Goal: Task Accomplishment & Management: Manage account settings

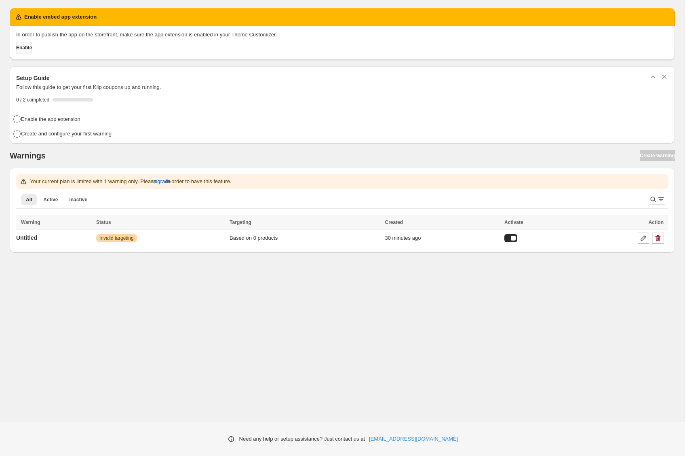
click at [26, 44] on button "Enable" at bounding box center [24, 47] width 16 height 11
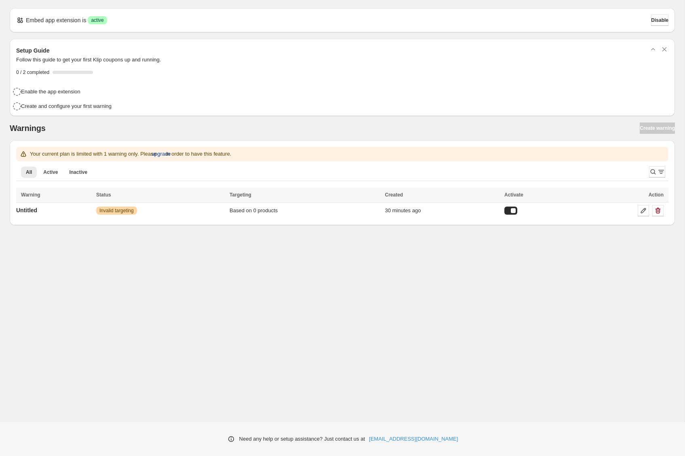
click at [171, 154] on span "upgrade" at bounding box center [160, 154] width 19 height 8
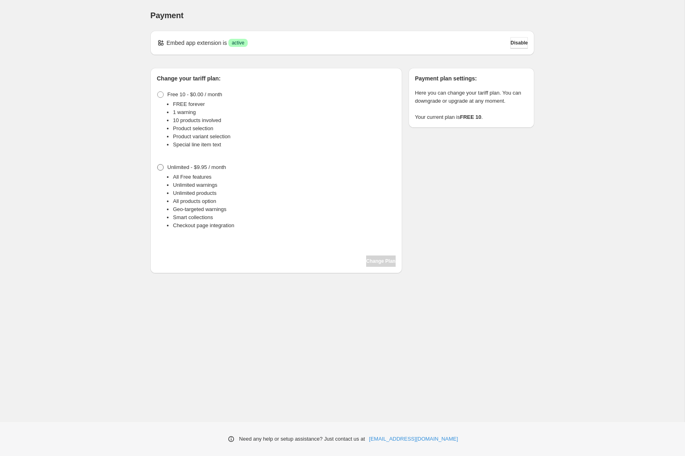
click at [208, 168] on span "Unlimited - $9.95 / month" at bounding box center [196, 167] width 59 height 6
click at [384, 261] on span "Change Plan" at bounding box center [380, 261] width 29 height 6
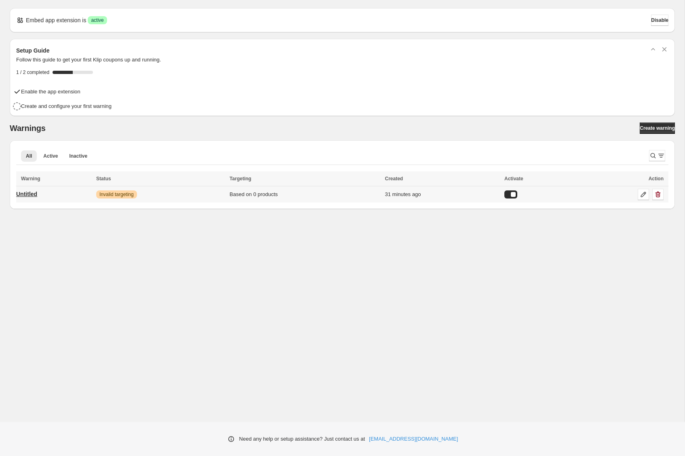
click at [35, 196] on p "Untitled" at bounding box center [26, 194] width 21 height 8
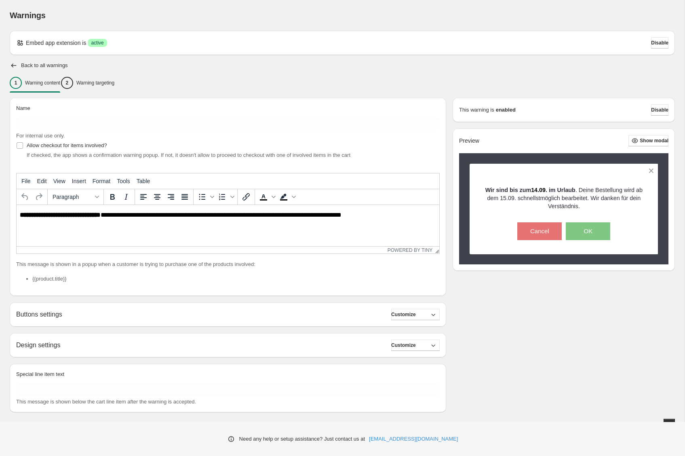
scroll to position [8, 0]
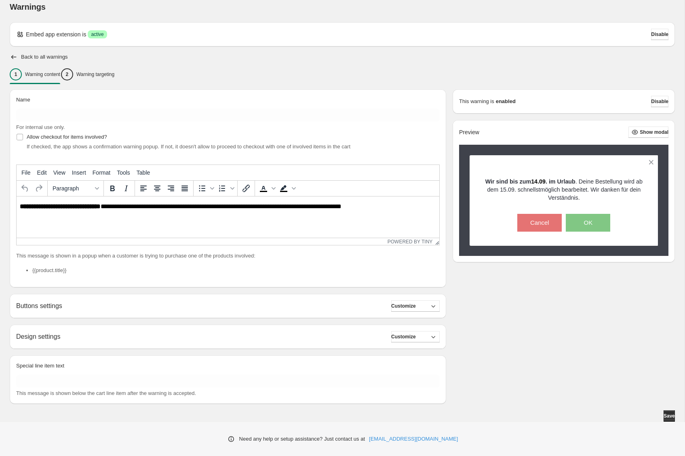
click at [162, 298] on div "Buttons settings Customize Cancel button: Text ****** Font size: 15 10 15 20 Bo…" at bounding box center [228, 306] width 436 height 24
click at [416, 309] on button "Customize" at bounding box center [415, 305] width 48 height 11
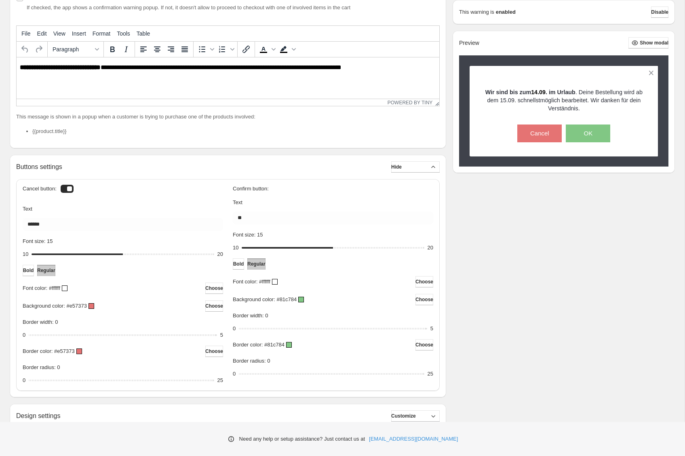
scroll to position [158, 0]
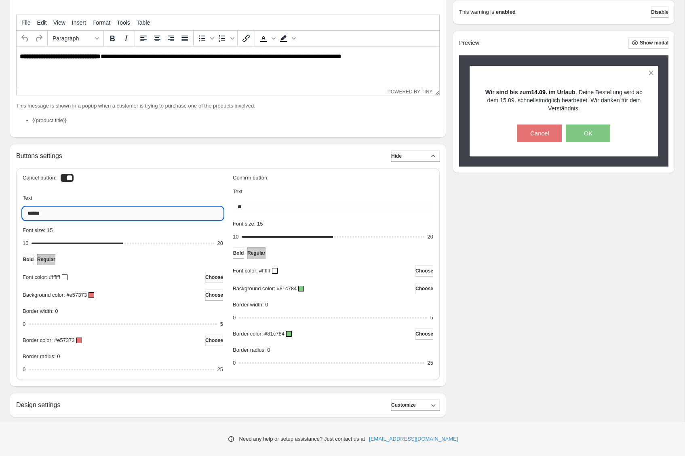
click at [112, 209] on input "******" at bounding box center [123, 213] width 200 height 13
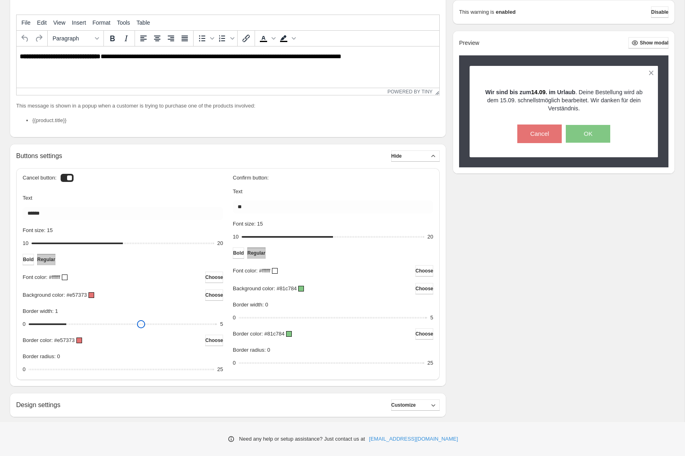
drag, startPoint x: 34, startPoint y: 321, endPoint x: 53, endPoint y: 326, distance: 19.7
click at [53, 326] on input "Border width: 1" at bounding box center [123, 323] width 188 height 11
click at [82, 328] on input "Border width: 1" at bounding box center [123, 323] width 188 height 11
drag, startPoint x: 69, startPoint y: 323, endPoint x: 15, endPoint y: 318, distance: 54.3
type input "*"
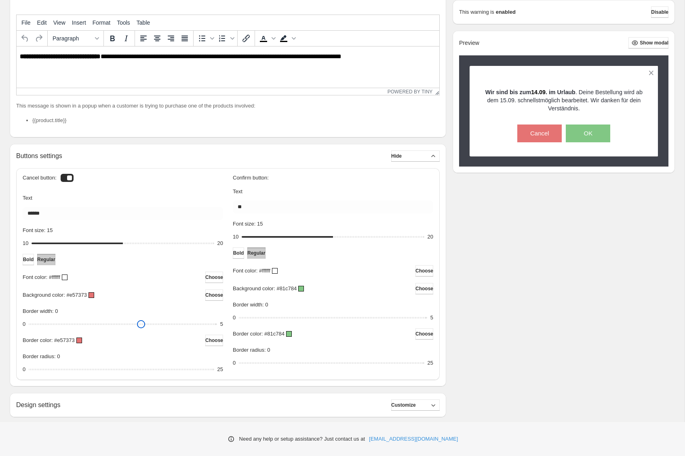
click at [29, 318] on input "Border width: 0" at bounding box center [123, 323] width 188 height 11
drag, startPoint x: 33, startPoint y: 374, endPoint x: 43, endPoint y: 374, distance: 10.1
click at [43, 374] on input "Border radius: 2" at bounding box center [121, 369] width 185 height 11
drag, startPoint x: 44, startPoint y: 369, endPoint x: 67, endPoint y: 370, distance: 22.6
type input "*"
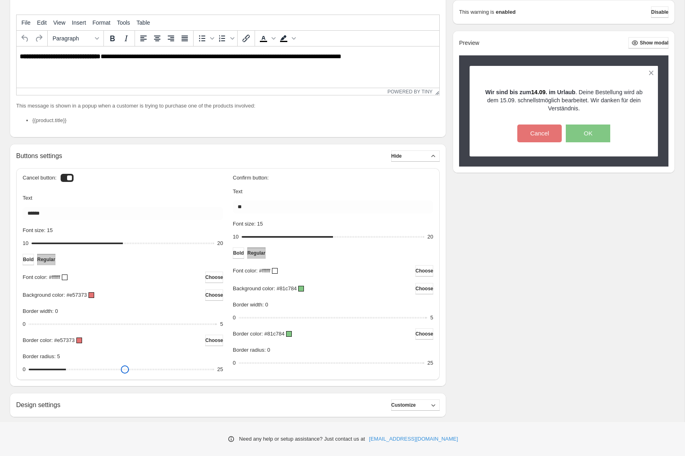
click at [67, 370] on input "Border radius: 5" at bounding box center [121, 369] width 185 height 11
drag, startPoint x: 243, startPoint y: 364, endPoint x: 277, endPoint y: 367, distance: 34.9
type input "*"
click at [277, 367] on input "Border radius: 5" at bounding box center [331, 362] width 185 height 11
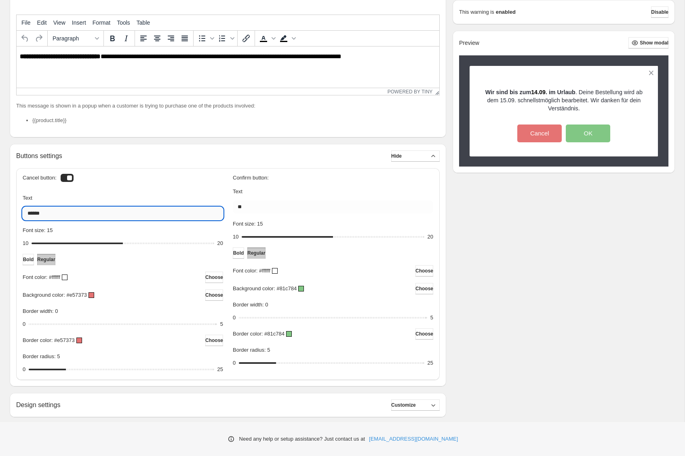
click at [135, 214] on input "******" at bounding box center [123, 213] width 200 height 13
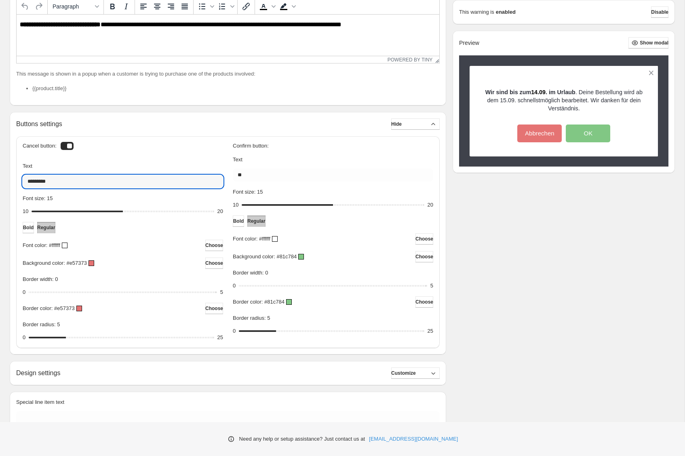
scroll to position [226, 0]
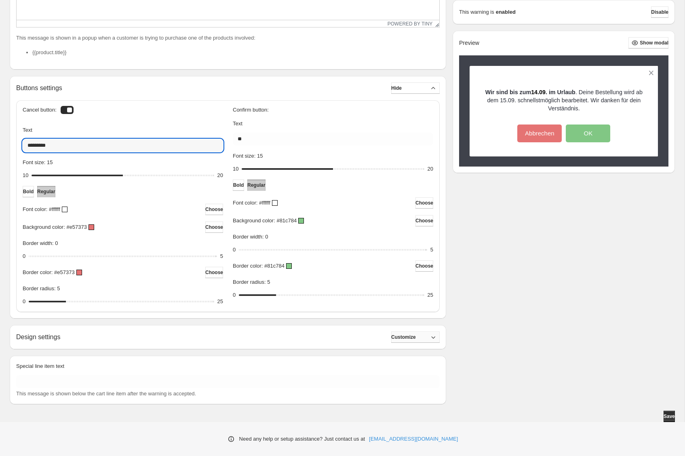
type input "*********"
click at [435, 336] on icon "button" at bounding box center [433, 337] width 4 height 2
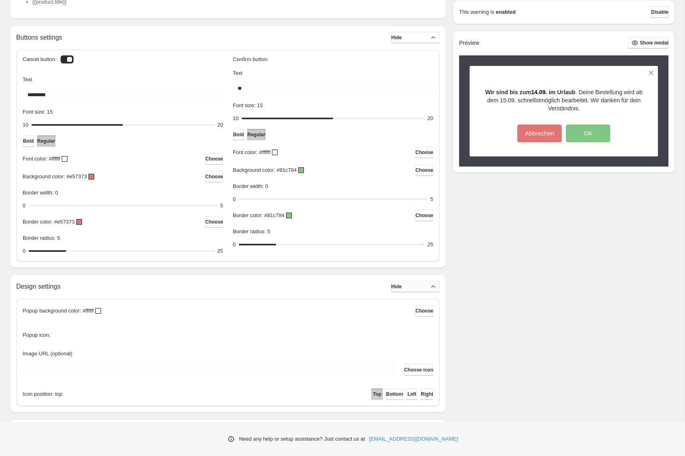
scroll to position [340, 0]
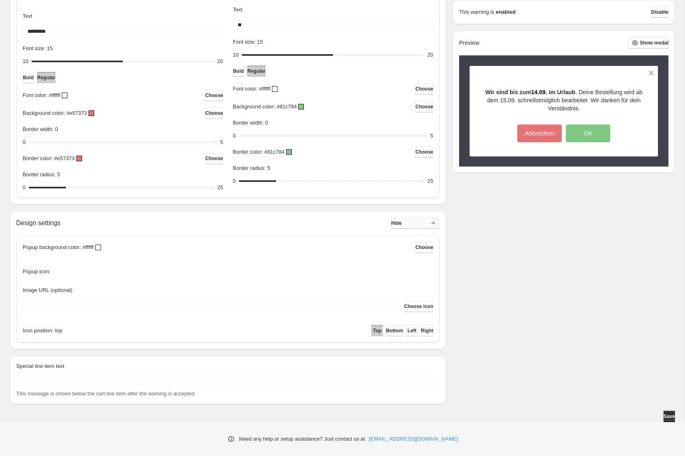
click at [386, 331] on span "Bottom" at bounding box center [394, 330] width 17 height 6
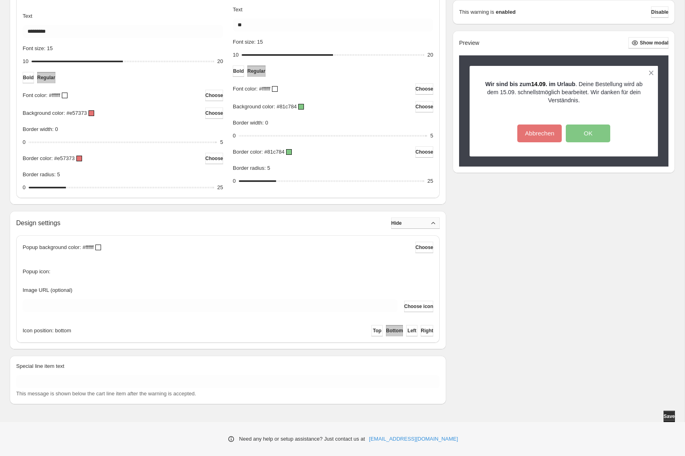
click at [386, 327] on button "Bottom" at bounding box center [394, 330] width 17 height 11
click at [373, 327] on span "Top" at bounding box center [377, 330] width 8 height 6
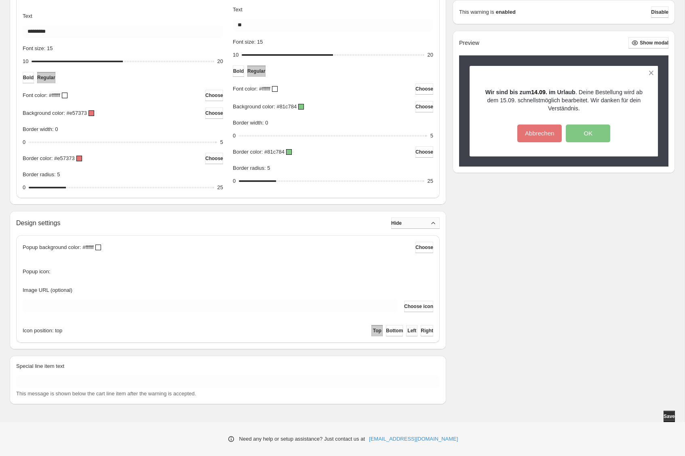
click at [406, 327] on button "Left" at bounding box center [411, 330] width 11 height 11
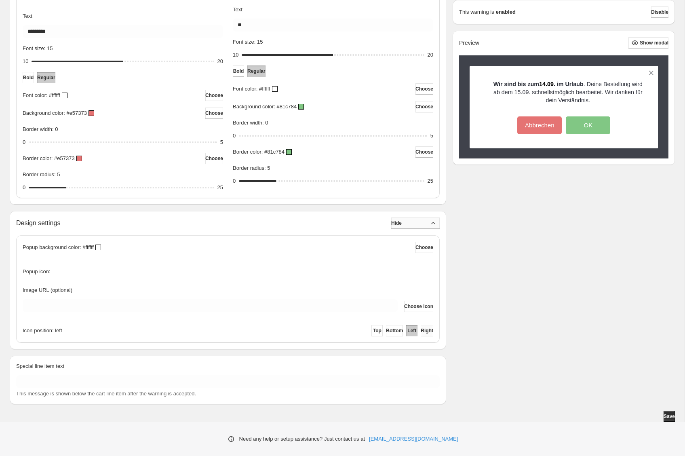
click at [422, 330] on span "Right" at bounding box center [426, 330] width 13 height 6
click at [407, 332] on span "Left" at bounding box center [411, 330] width 9 height 6
click at [373, 330] on span "Top" at bounding box center [377, 330] width 8 height 6
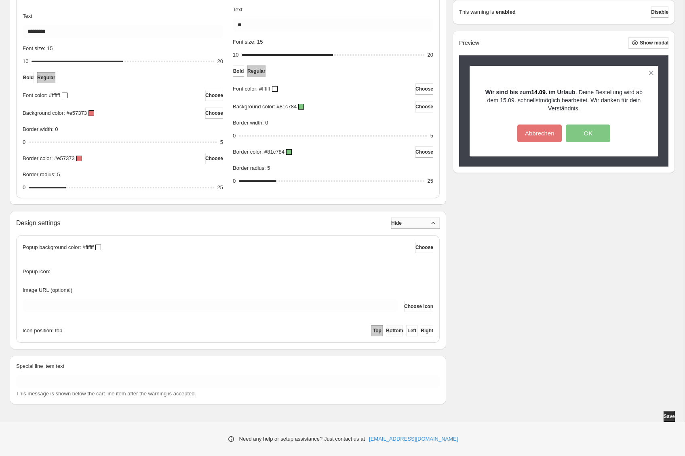
click at [386, 332] on span "Bottom" at bounding box center [394, 330] width 17 height 6
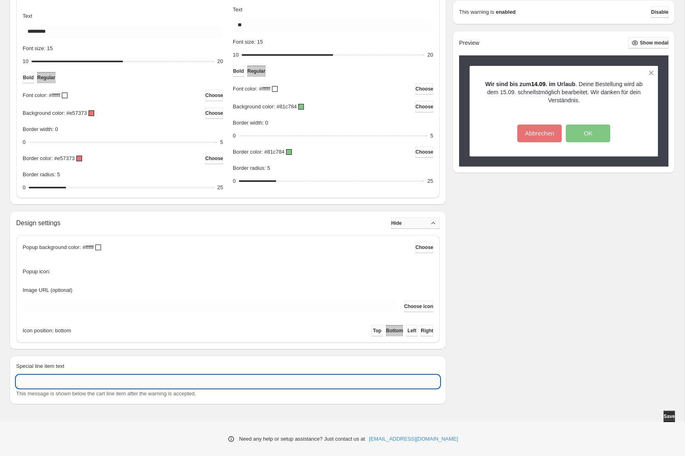
click at [307, 378] on input "Special line item text" at bounding box center [227, 381] width 423 height 13
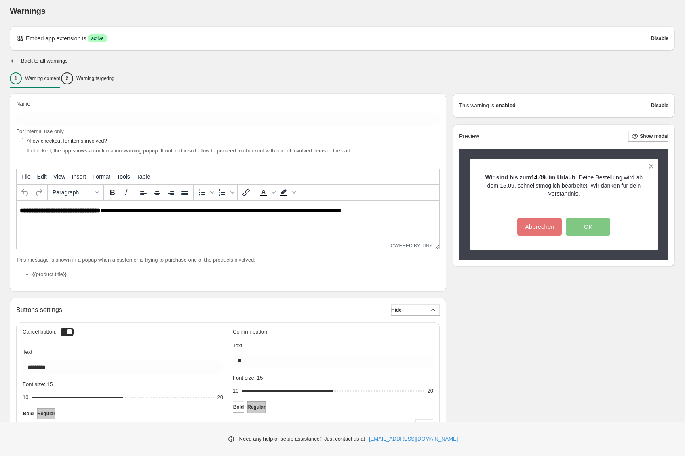
scroll to position [0, 0]
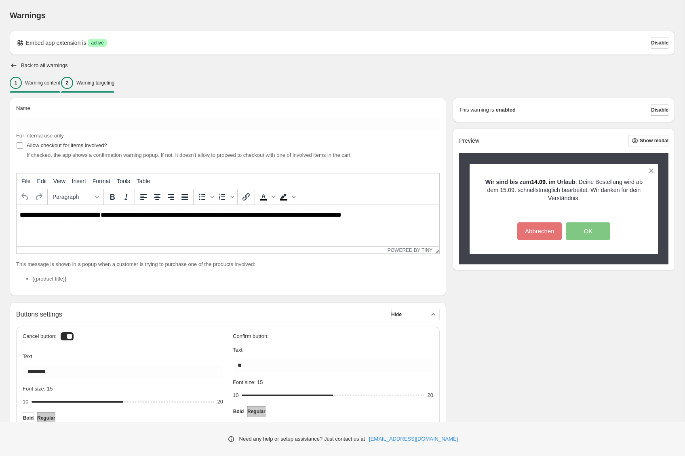
click at [113, 83] on p "Warning targeting" at bounding box center [95, 83] width 38 height 6
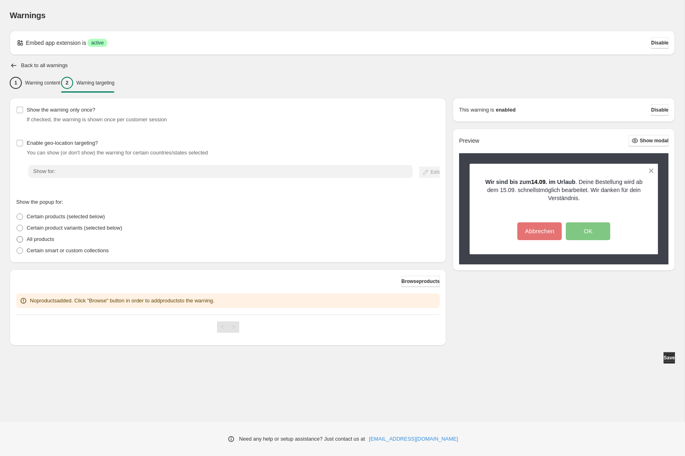
click at [18, 241] on span at bounding box center [20, 239] width 6 height 6
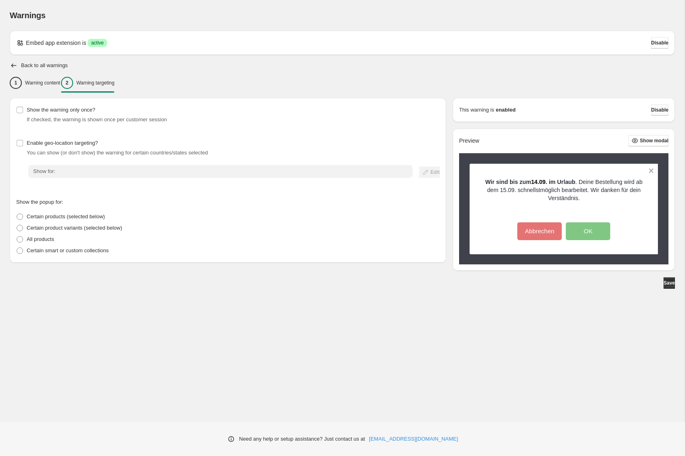
click at [656, 109] on span "Disable" at bounding box center [659, 110] width 17 height 6
click at [651, 109] on button "Disable" at bounding box center [659, 109] width 17 height 11
click at [658, 42] on span "Disable" at bounding box center [659, 43] width 17 height 6
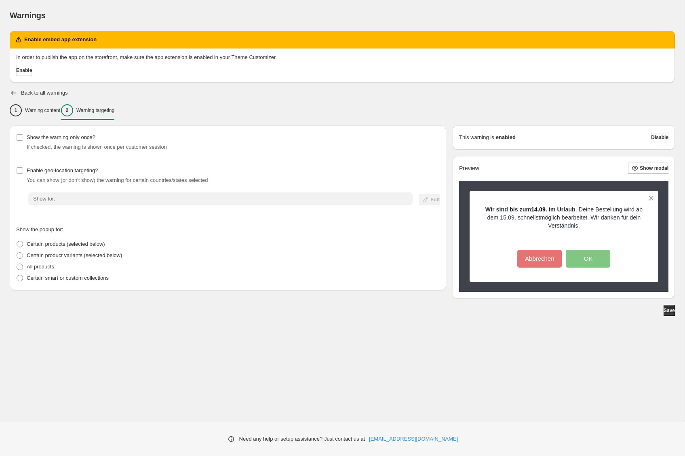
click at [660, 135] on span "Disable" at bounding box center [659, 137] width 17 height 6
click at [665, 308] on span "Save" at bounding box center [668, 310] width 11 height 6
click at [54, 110] on p "Warning content" at bounding box center [42, 110] width 35 height 6
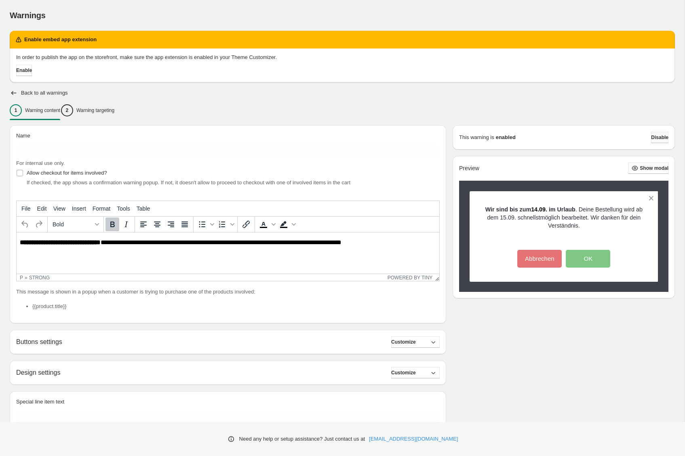
click at [653, 136] on span "Disable" at bounding box center [659, 137] width 17 height 6
click at [654, 138] on span "Disable" at bounding box center [659, 137] width 17 height 6
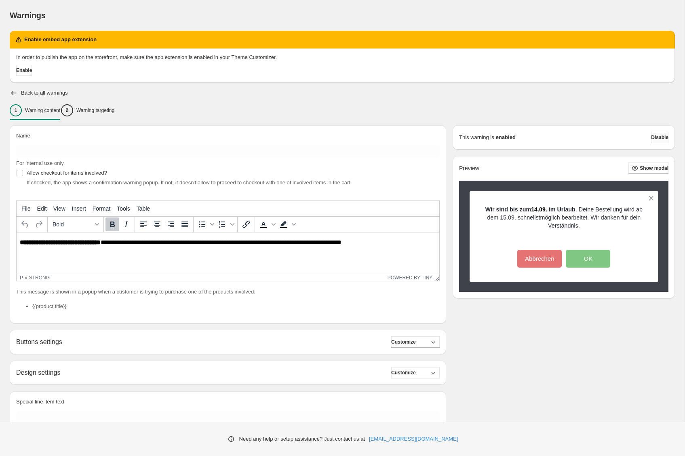
click at [654, 138] on span "Disable" at bounding box center [659, 137] width 17 height 6
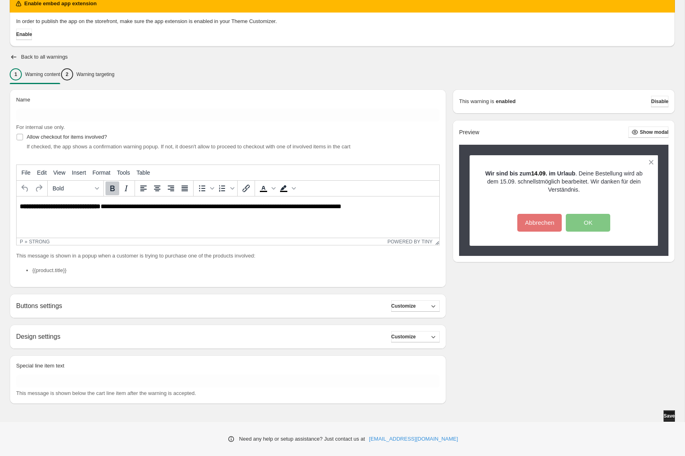
click at [665, 420] on button "Save" at bounding box center [668, 415] width 11 height 11
click at [12, 56] on icon "button" at bounding box center [13, 57] width 5 height 4
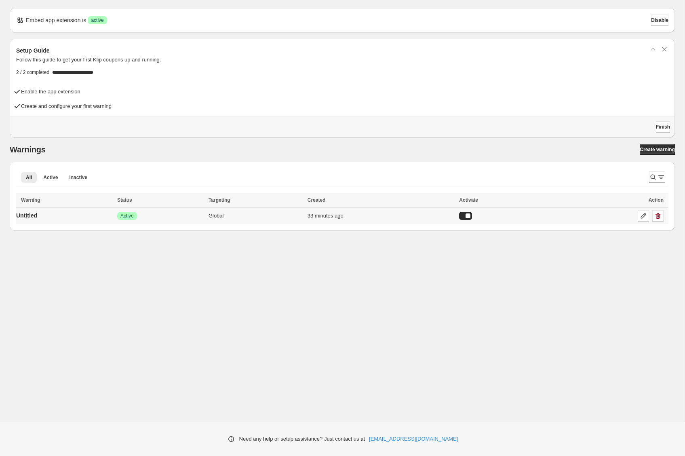
click at [471, 215] on div at bounding box center [465, 216] width 13 height 8
click at [37, 209] on link "Untitled" at bounding box center [26, 215] width 21 height 13
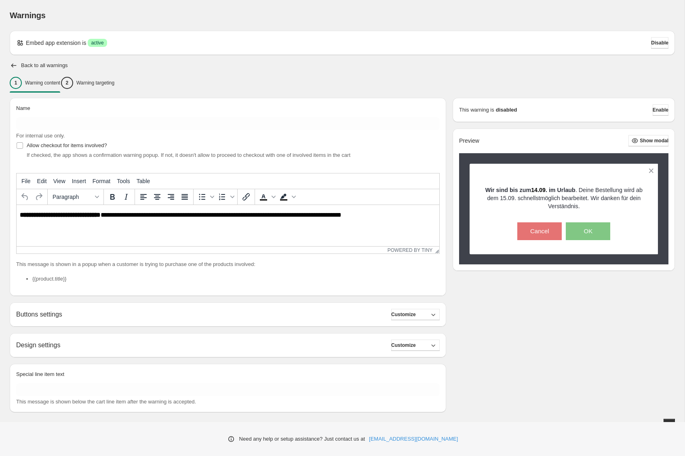
scroll to position [8, 0]
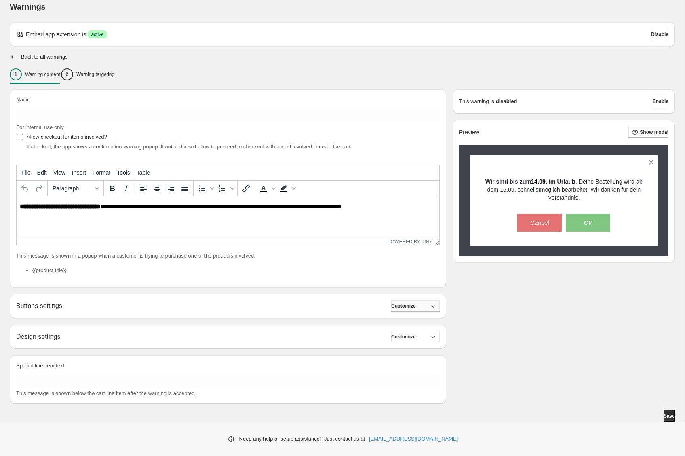
click at [403, 306] on span "Customize" at bounding box center [403, 306] width 25 height 6
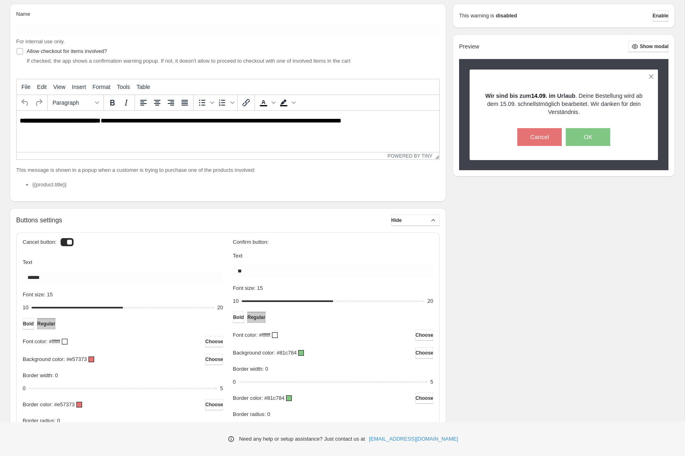
scroll to position [96, 0]
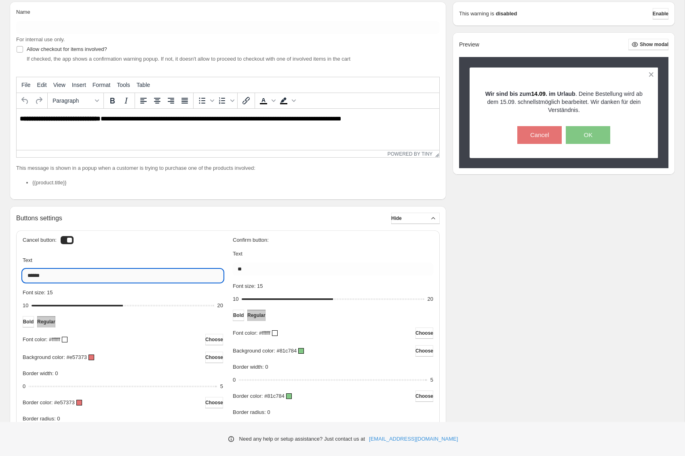
click at [94, 275] on input "******" at bounding box center [123, 275] width 200 height 13
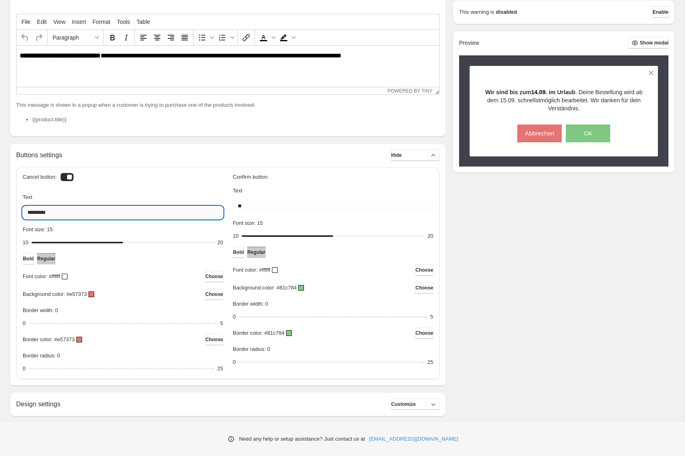
scroll to position [226, 0]
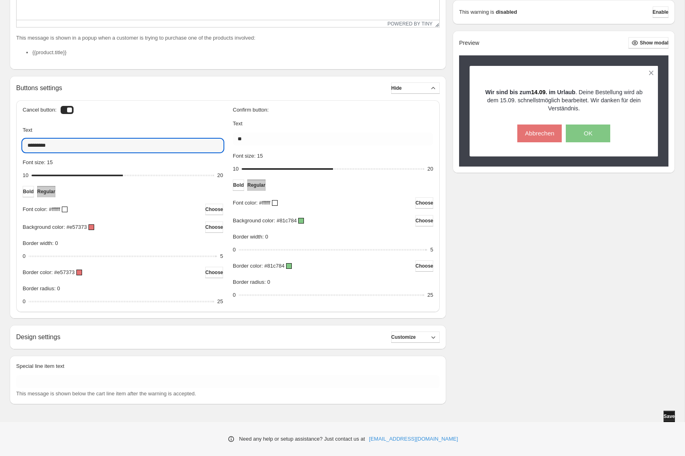
type input "*********"
click at [673, 418] on button "Save" at bounding box center [668, 415] width 11 height 11
drag, startPoint x: 35, startPoint y: 301, endPoint x: 69, endPoint y: 305, distance: 33.7
type input "*"
click at [69, 305] on input "Border radius: 5" at bounding box center [121, 301] width 185 height 11
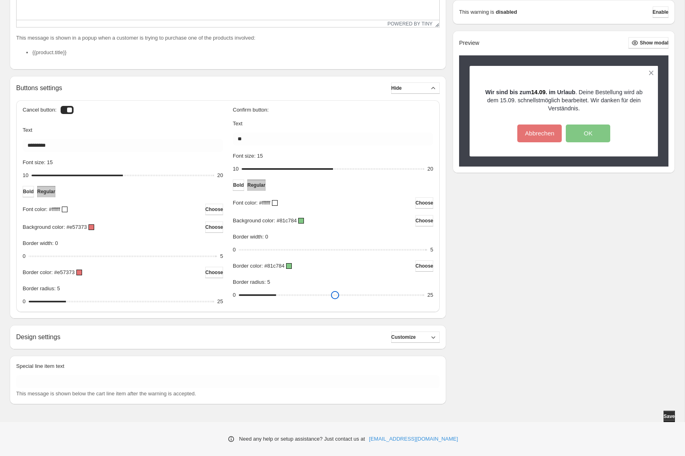
drag, startPoint x: 243, startPoint y: 294, endPoint x: 278, endPoint y: 300, distance: 35.7
type input "*"
click at [278, 300] on input "Border radius: 5" at bounding box center [331, 294] width 185 height 11
click at [661, 423] on div "Need any help or setup assistance? Just contact us at [EMAIL_ADDRESS][DOMAIN_NA…" at bounding box center [342, 439] width 685 height 34
click at [664, 413] on span "Save" at bounding box center [668, 416] width 11 height 6
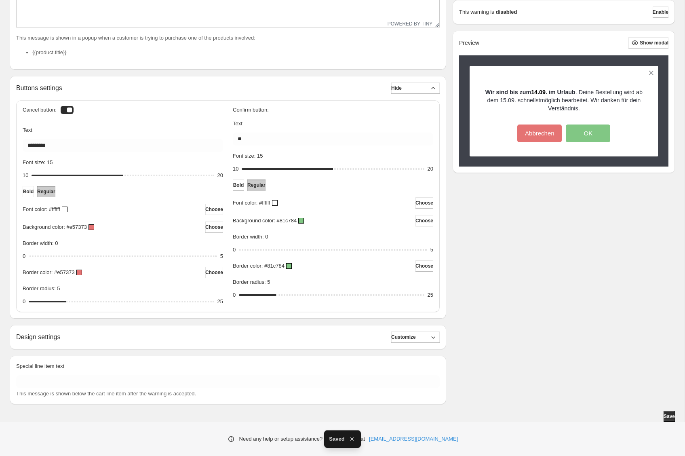
scroll to position [0, 0]
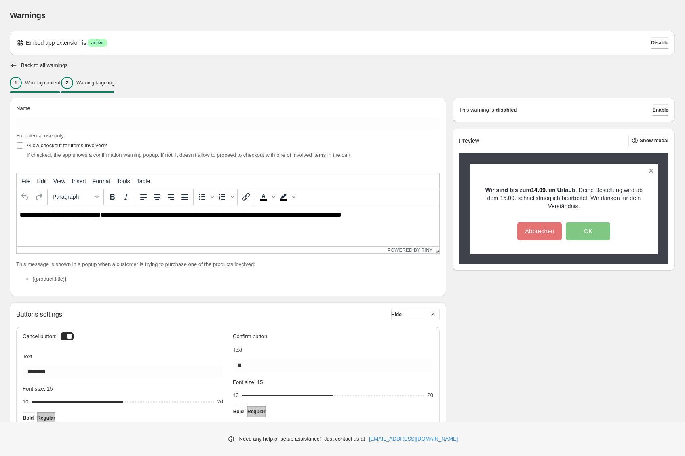
click at [109, 86] on div "2 Warning targeting" at bounding box center [87, 83] width 53 height 12
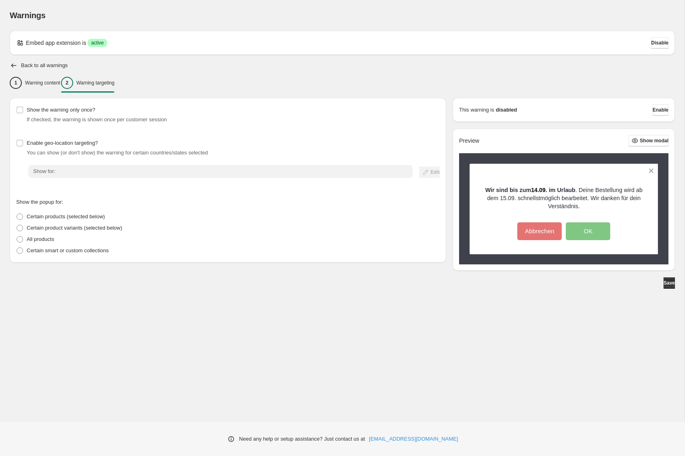
click at [21, 59] on div "Embed app extension is Success active Disable Back to all warnings 1 Warning co…" at bounding box center [342, 160] width 665 height 258
click at [9, 65] on div "Warnings. This page is ready Warnings Embed app extension is Success active Dis…" at bounding box center [342, 144] width 684 height 288
click at [15, 66] on icon "button" at bounding box center [14, 65] width 8 height 8
